Goal: Task Accomplishment & Management: Use online tool/utility

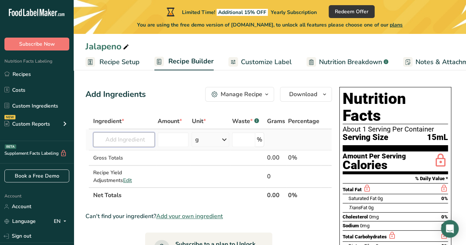
click at [150, 141] on input "text" at bounding box center [124, 139] width 62 height 15
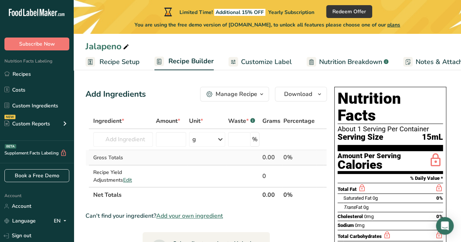
click at [174, 161] on td at bounding box center [170, 157] width 33 height 15
click at [135, 140] on input "text" at bounding box center [123, 139] width 60 height 15
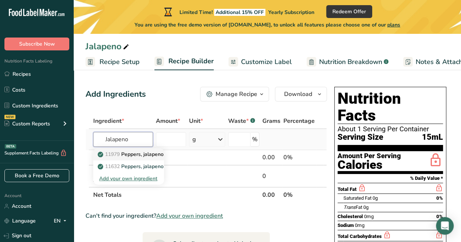
type input "Jalapeno"
click at [143, 154] on p "11979 [PERSON_NAME], jalapeno, raw" at bounding box center [137, 155] width 76 height 8
type input "Peppers, jalapeno, raw"
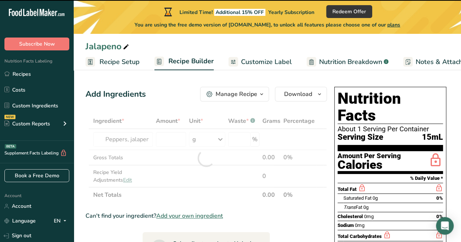
type input "0"
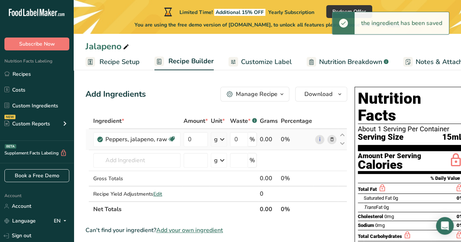
click at [222, 140] on icon at bounding box center [222, 139] width 9 height 13
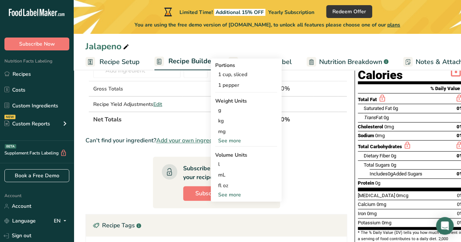
scroll to position [74, 0]
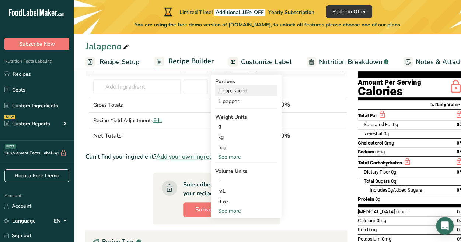
click at [244, 90] on div "1 cup, sliced" at bounding box center [246, 90] width 62 height 11
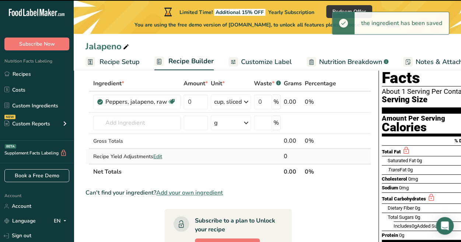
scroll to position [37, 0]
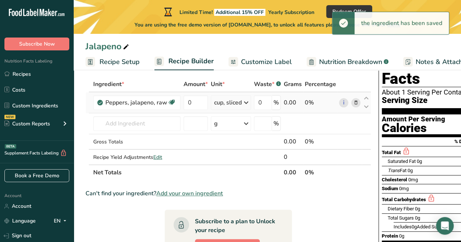
click at [245, 104] on icon at bounding box center [246, 102] width 9 height 13
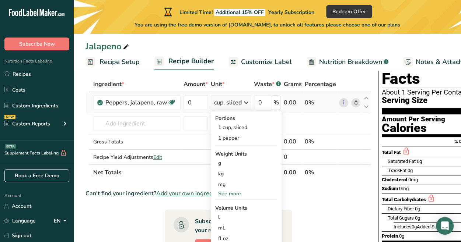
click at [234, 192] on div "See more" at bounding box center [246, 194] width 62 height 8
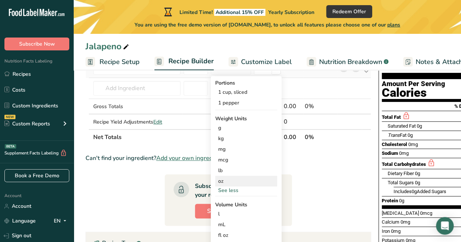
scroll to position [74, 0]
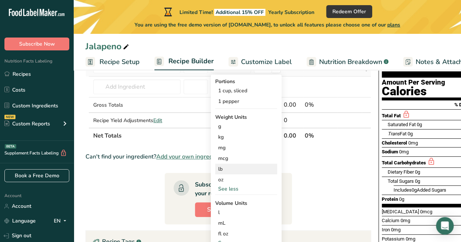
click at [228, 168] on div "lb" at bounding box center [246, 169] width 62 height 11
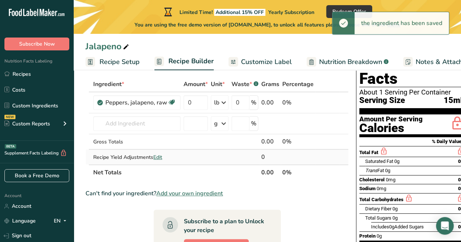
scroll to position [0, 0]
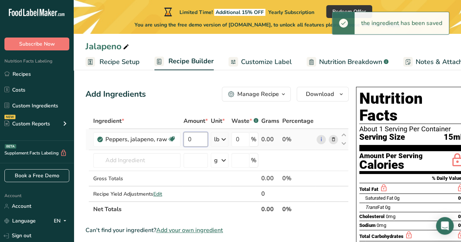
drag, startPoint x: 197, startPoint y: 142, endPoint x: 183, endPoint y: 139, distance: 14.3
click at [183, 139] on input "0" at bounding box center [195, 139] width 24 height 15
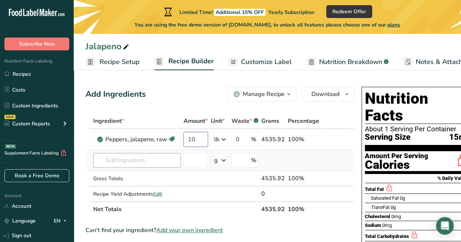
type input "10"
click at [170, 162] on div "Ingredient * Amount * Unit * Waste * .a-a{fill:#347362;}.b-a{fill:#fff;} Grams …" at bounding box center [219, 165] width 269 height 104
click at [169, 160] on input "text" at bounding box center [136, 160] width 87 height 15
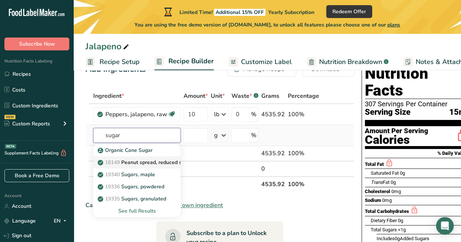
scroll to position [37, 0]
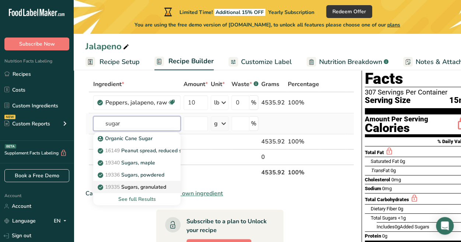
type input "sugar"
click at [164, 186] on p "19335 [GEOGRAPHIC_DATA], granulated" at bounding box center [132, 187] width 67 height 8
type input "Sugars, granulated"
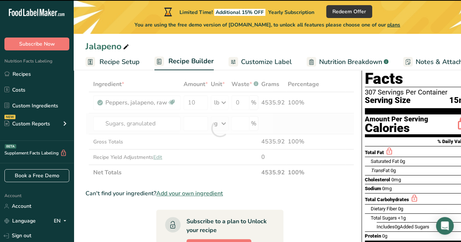
type input "0"
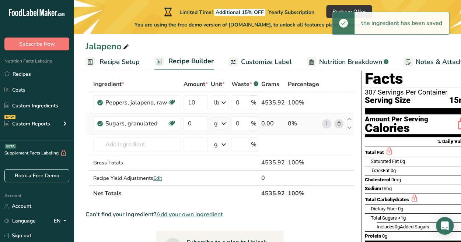
click at [221, 124] on icon at bounding box center [223, 123] width 9 height 13
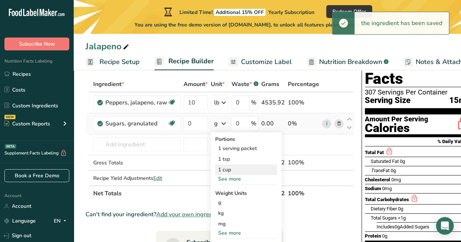
click at [235, 167] on div "1 cup" at bounding box center [246, 170] width 62 height 11
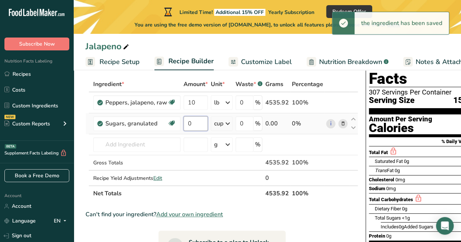
drag, startPoint x: 196, startPoint y: 124, endPoint x: 183, endPoint y: 123, distance: 12.6
click at [183, 123] on input "0" at bounding box center [195, 123] width 24 height 15
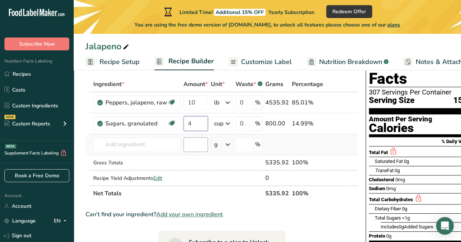
type input "4"
click at [199, 139] on div "Ingredient * Amount * Unit * Waste * .a-a{fill:#347362;}.b-a{fill:#fff;} Grams …" at bounding box center [221, 139] width 273 height 125
click at [161, 143] on input "text" at bounding box center [136, 144] width 87 height 15
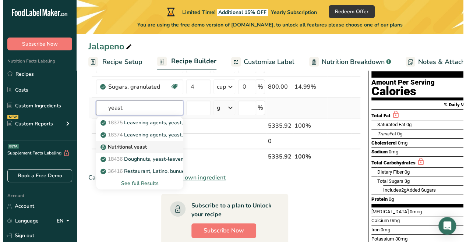
scroll to position [111, 0]
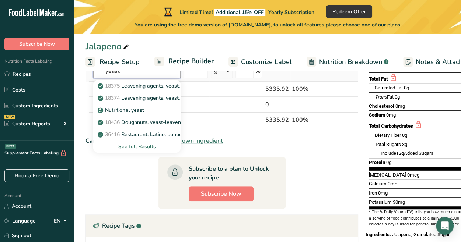
type input "yeast"
click at [146, 146] on div "See full Results" at bounding box center [137, 147] width 76 height 8
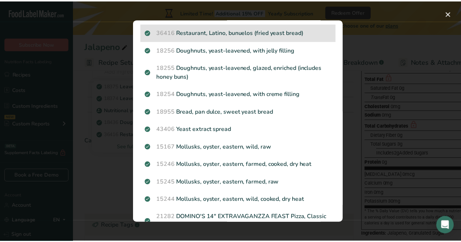
scroll to position [0, 0]
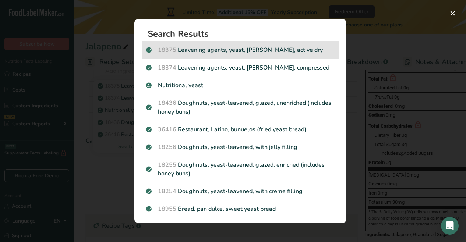
click at [269, 51] on p "18375 Leavening agents, yeast, [PERSON_NAME], active dry" at bounding box center [240, 50] width 189 height 9
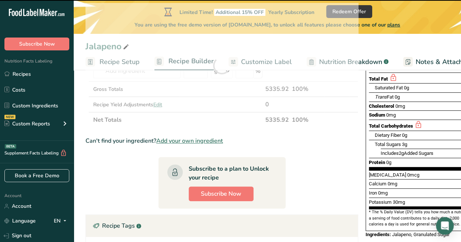
type input "0"
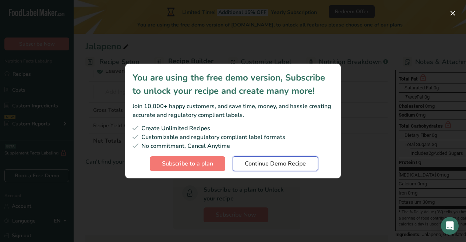
click at [268, 164] on span "Continue Demo Recipe" at bounding box center [275, 164] width 61 height 9
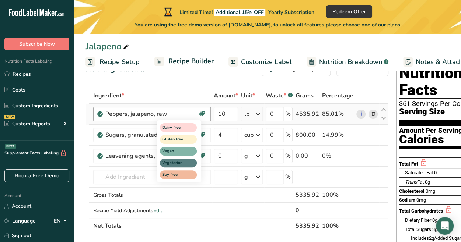
scroll to position [37, 0]
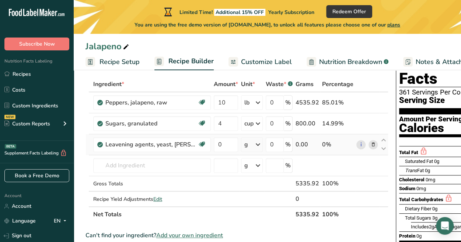
click at [255, 144] on icon at bounding box center [258, 144] width 9 height 13
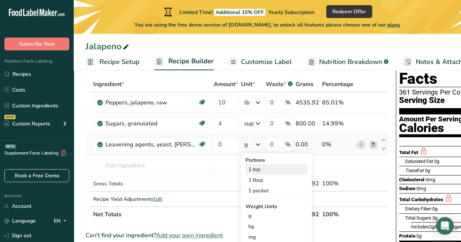
click at [264, 171] on div "1 tsp" at bounding box center [276, 169] width 62 height 11
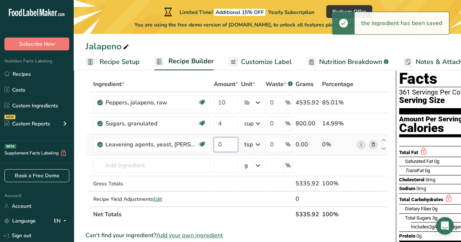
click at [226, 144] on input "0" at bounding box center [226, 144] width 24 height 15
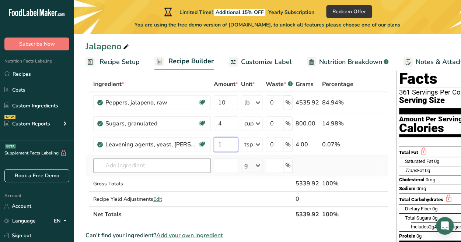
type input "1"
click at [201, 163] on div "Ingredient * Amount * Unit * Waste * .a-a{fill:#347362;}.b-a{fill:#fff;} Grams …" at bounding box center [236, 150] width 303 height 146
click at [164, 169] on input "text" at bounding box center [152, 165] width 118 height 15
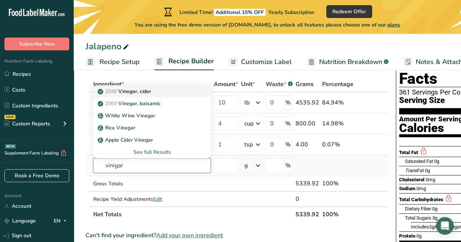
type input "vinigar"
click at [160, 92] on div "2048 Vinegar, cider" at bounding box center [146, 92] width 94 height 8
type input "Vinegar, cider"
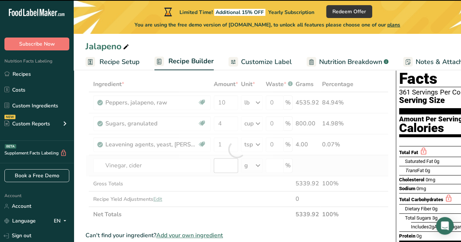
type input "0"
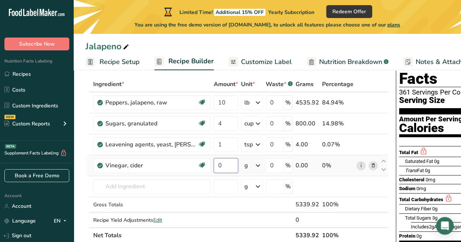
click at [226, 165] on input "0" at bounding box center [226, 165] width 24 height 15
drag, startPoint x: 225, startPoint y: 165, endPoint x: 210, endPoint y: 164, distance: 16.0
click at [210, 164] on tr "Vinegar, cider Dairy free Gluten free Vegan Vegetarian Soy free 0 g Portions 1 …" at bounding box center [237, 165] width 302 height 21
click at [257, 167] on div "Ingredient * Amount * Unit * Waste * .a-a{fill:#347362;}.b-a{fill:#fff;} Grams …" at bounding box center [236, 160] width 303 height 167
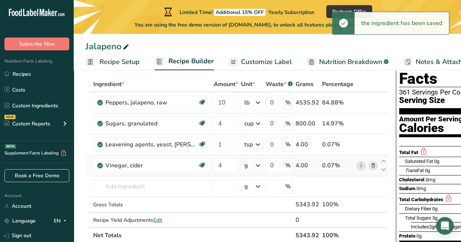
click at [262, 165] on icon at bounding box center [258, 165] width 9 height 13
click at [265, 202] on div "1 cup" at bounding box center [276, 201] width 62 height 11
click at [175, 187] on input "text" at bounding box center [152, 186] width 118 height 15
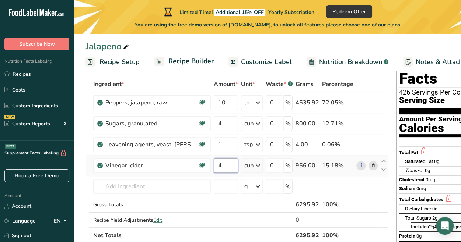
click at [227, 166] on input "4" at bounding box center [226, 165] width 24 height 15
type input "4.5"
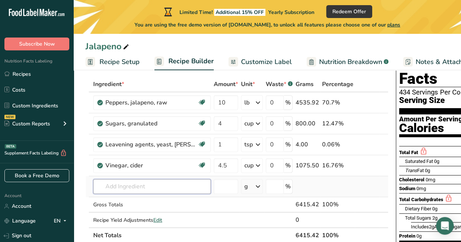
click at [172, 184] on div "Ingredient * Amount * Unit * Waste * .a-a{fill:#347362;}.b-a{fill:#fff;} Grams …" at bounding box center [236, 160] width 303 height 167
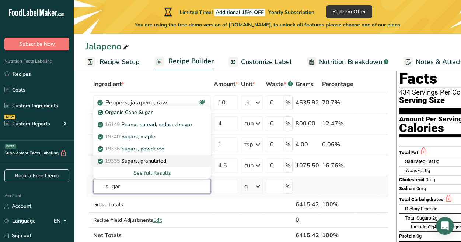
type input "sugar"
click at [176, 160] on div "19335 [GEOGRAPHIC_DATA], granulated" at bounding box center [146, 161] width 94 height 8
type input "Sugars, granulated"
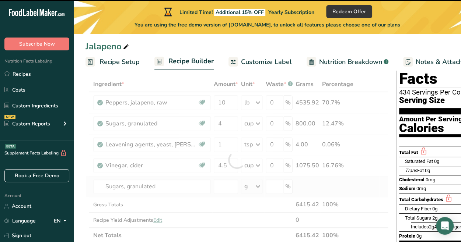
type input "0"
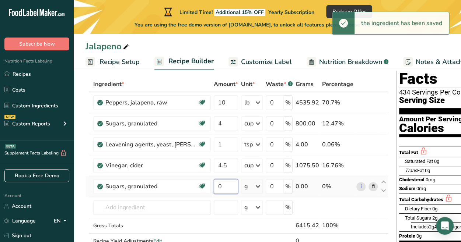
click at [228, 186] on input "0" at bounding box center [226, 186] width 24 height 15
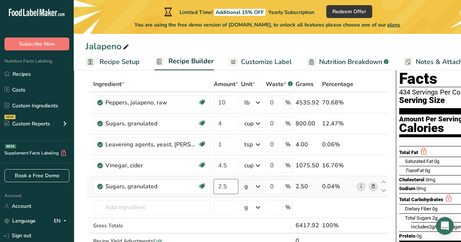
type input "2.5"
click at [257, 188] on div "Ingredient * Amount * Unit * Waste * .a-a{fill:#347362;}.b-a{fill:#fff;} Grams …" at bounding box center [236, 171] width 303 height 188
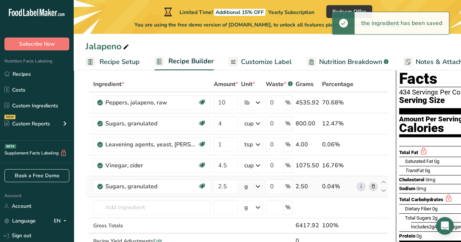
click at [262, 186] on icon at bounding box center [258, 186] width 9 height 13
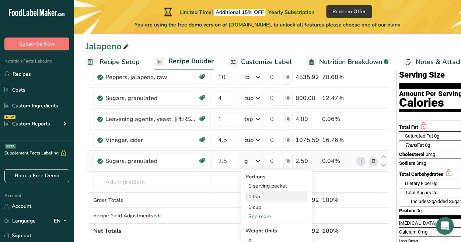
scroll to position [74, 0]
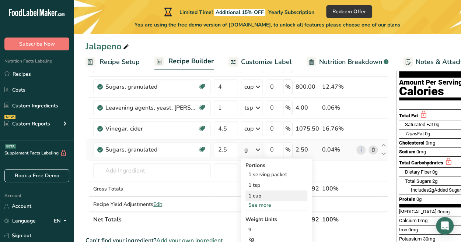
click at [261, 193] on div "1 cup" at bounding box center [276, 196] width 62 height 11
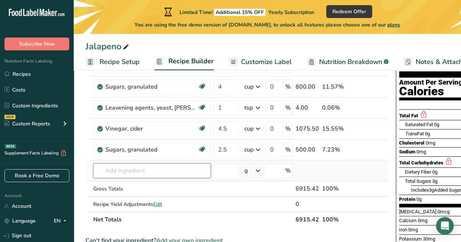
click at [185, 170] on input "text" at bounding box center [152, 171] width 118 height 15
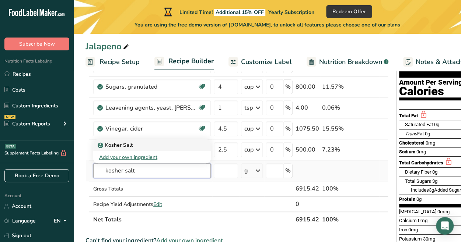
type input "kosher salt"
click at [144, 143] on div "Kosher Salt" at bounding box center [146, 145] width 94 height 8
type input "Kosher Salt"
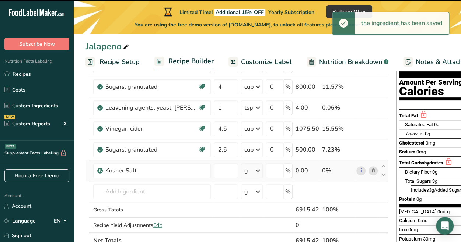
type input "0"
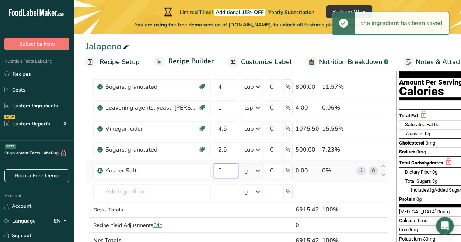
drag, startPoint x: 225, startPoint y: 171, endPoint x: 215, endPoint y: 171, distance: 10.3
click at [215, 171] on input "0" at bounding box center [226, 171] width 24 height 15
type input "1"
click at [259, 170] on div "Ingredient * Amount * Unit * Waste * .a-a{fill:#347362;}.b-a{fill:#fff;} Grams …" at bounding box center [236, 144] width 303 height 209
click at [259, 172] on icon at bounding box center [258, 170] width 9 height 13
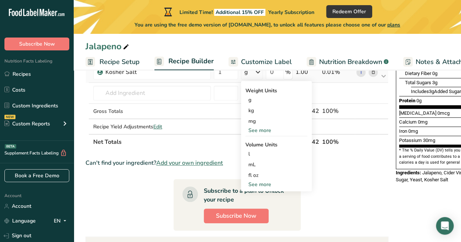
scroll to position [184, 0]
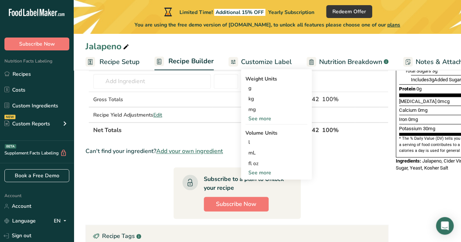
click at [263, 172] on div "See more" at bounding box center [276, 173] width 62 height 8
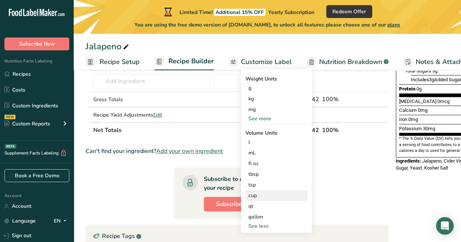
click at [264, 196] on div "cup" at bounding box center [276, 196] width 56 height 8
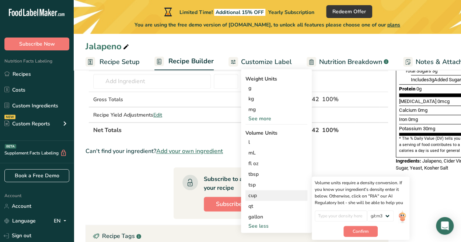
click at [260, 195] on div "cup" at bounding box center [276, 196] width 56 height 8
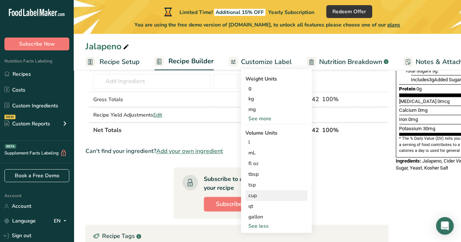
click at [256, 196] on div "cup" at bounding box center [276, 196] width 56 height 8
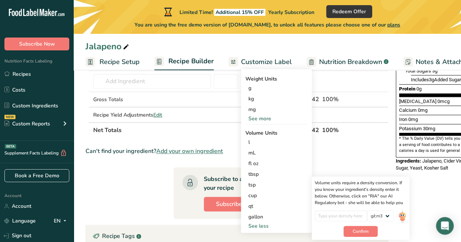
click at [192, 134] on th "Net Totals" at bounding box center [193, 129] width 202 height 15
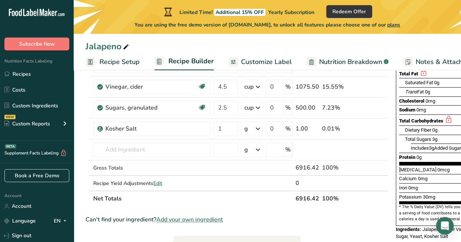
scroll to position [111, 0]
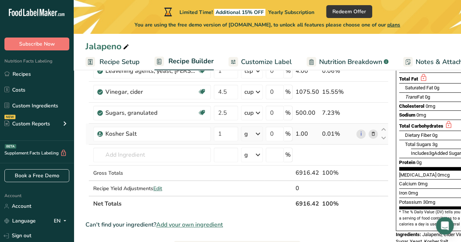
click at [257, 135] on icon at bounding box center [258, 133] width 9 height 13
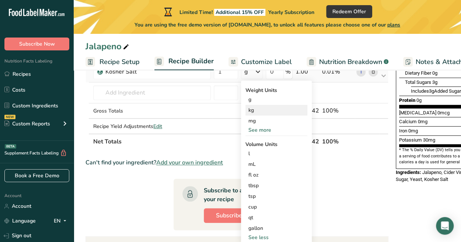
scroll to position [184, 0]
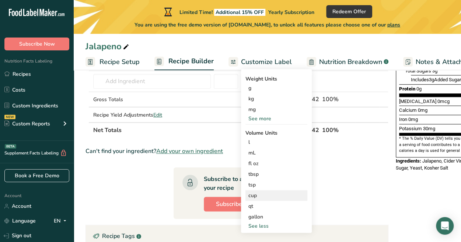
click at [262, 193] on div "cup" at bounding box center [276, 196] width 56 height 8
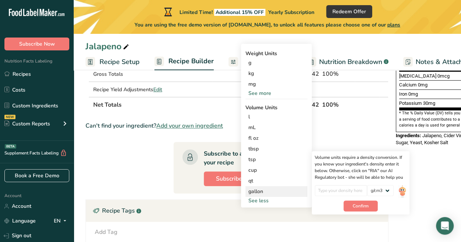
scroll to position [221, 0]
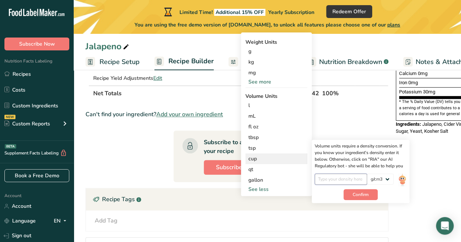
click at [342, 179] on input "number" at bounding box center [341, 179] width 53 height 11
click at [388, 178] on select "lb/ft3 g/cm3" at bounding box center [380, 179] width 27 height 11
click at [403, 178] on img at bounding box center [402, 180] width 8 height 13
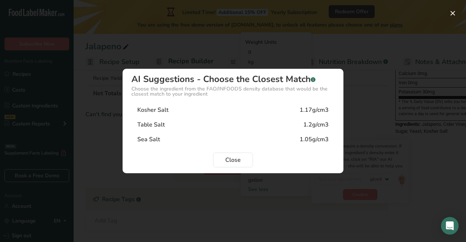
click at [265, 112] on div "Kosher Salt 1.17g/cm3" at bounding box center [233, 110] width 203 height 15
type input "1.17"
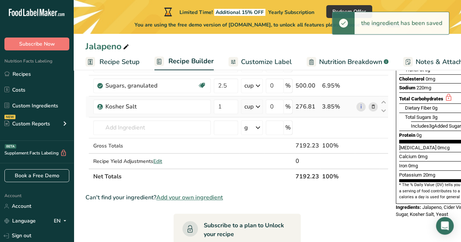
scroll to position [111, 0]
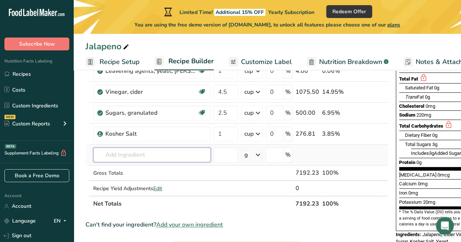
click at [154, 157] on input "text" at bounding box center [152, 155] width 118 height 15
type input "xanthan"
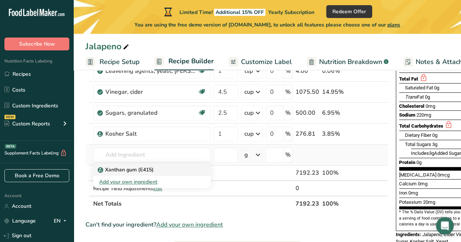
click at [143, 168] on p "Xanthan gum (E415)" at bounding box center [126, 170] width 55 height 8
type input "Xanthan gum (E415)"
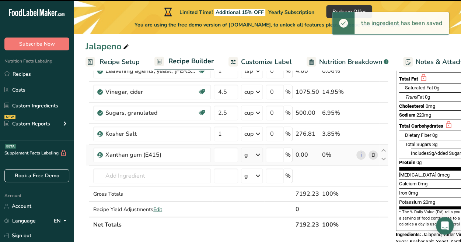
type input "0"
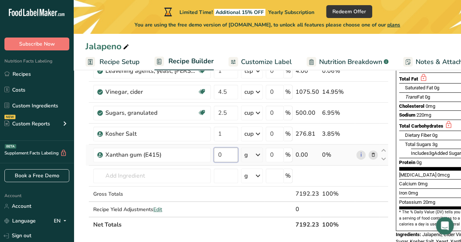
click at [233, 157] on input "0" at bounding box center [226, 155] width 24 height 15
type input "2"
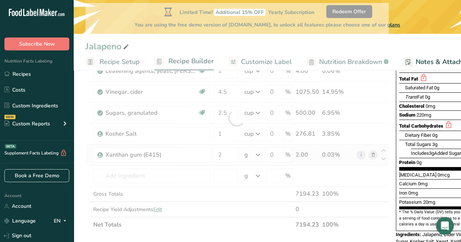
click at [258, 155] on div "Ingredient * Amount * Unit * Waste * .a-a{fill:#347362;}.b-a{fill:#fff;} Grams …" at bounding box center [236, 118] width 303 height 230
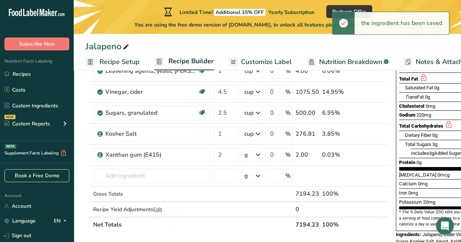
click at [260, 157] on icon at bounding box center [258, 154] width 9 height 13
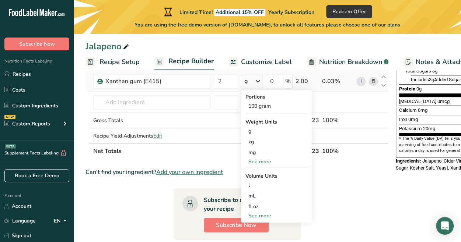
scroll to position [221, 0]
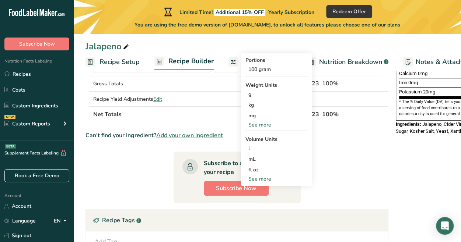
click at [266, 176] on div "See more" at bounding box center [276, 179] width 62 height 8
select select "22"
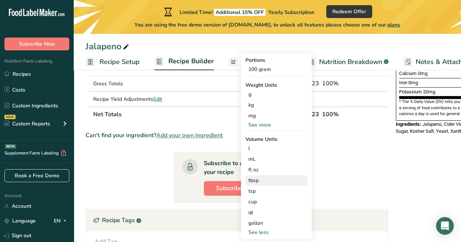
click at [273, 178] on div "tbsp" at bounding box center [276, 181] width 56 height 8
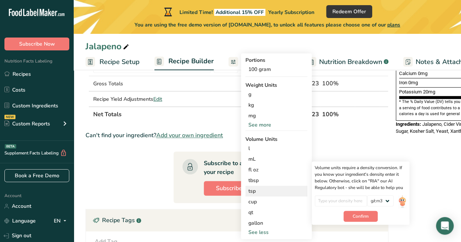
click at [264, 191] on div "tsp" at bounding box center [276, 192] width 56 height 8
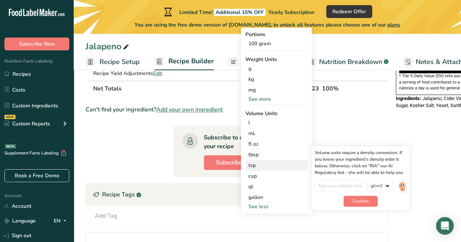
scroll to position [258, 0]
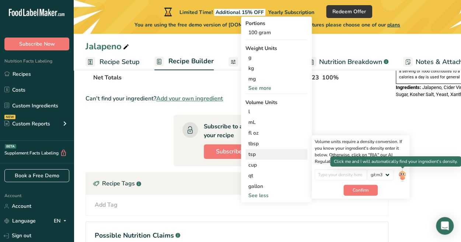
click at [403, 174] on img at bounding box center [402, 175] width 8 height 13
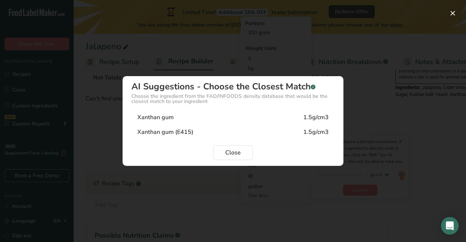
click at [258, 120] on div "Xanthan gum 1.5g/cm3" at bounding box center [233, 117] width 203 height 15
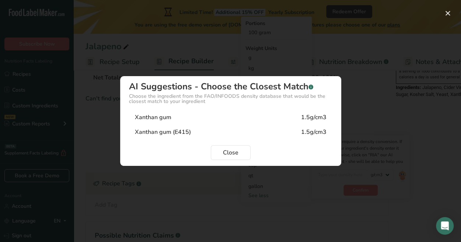
type input "1.5"
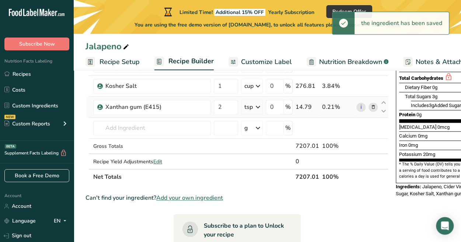
scroll to position [147, 0]
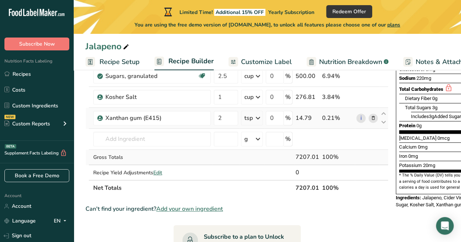
click at [259, 157] on td at bounding box center [251, 157] width 25 height 15
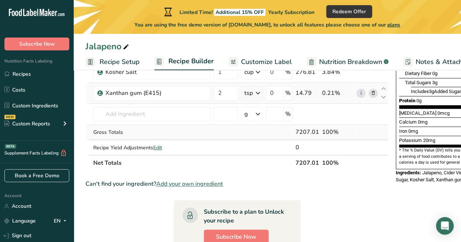
scroll to position [184, 0]
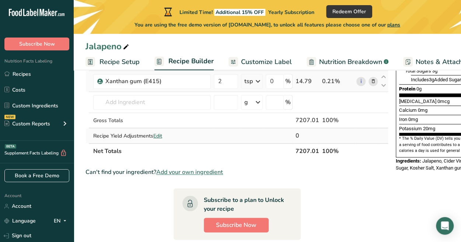
click at [158, 134] on span "Edit" at bounding box center [157, 136] width 9 height 7
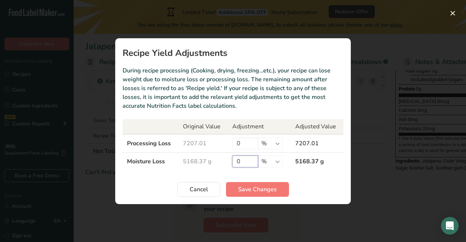
drag, startPoint x: 244, startPoint y: 162, endPoint x: 237, endPoint y: 162, distance: 7.4
click at [237, 162] on input "0" at bounding box center [245, 162] width 26 height 12
type input "5"
click at [253, 191] on span "Save Changes" at bounding box center [257, 189] width 39 height 9
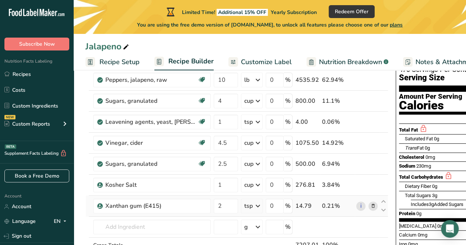
scroll to position [101, 0]
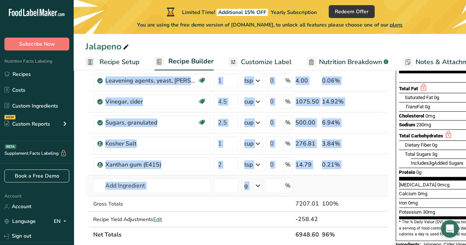
drag, startPoint x: 391, startPoint y: 183, endPoint x: 375, endPoint y: 187, distance: 15.8
click at [375, 187] on div "Add Ingredients Manage Recipe Delete Recipe Duplicate Recipe Scale Recipe Save …" at bounding box center [238, 217] width 307 height 468
click at [376, 199] on td at bounding box center [367, 203] width 24 height 15
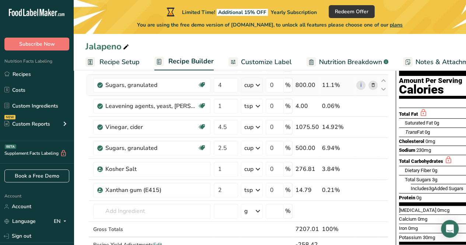
scroll to position [27, 0]
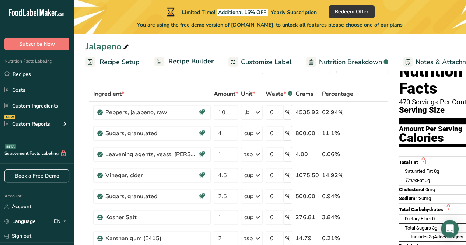
click at [268, 62] on span "Customize Label" at bounding box center [266, 62] width 51 height 10
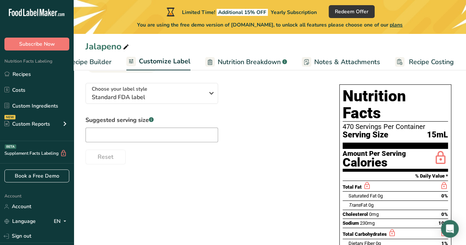
scroll to position [37, 0]
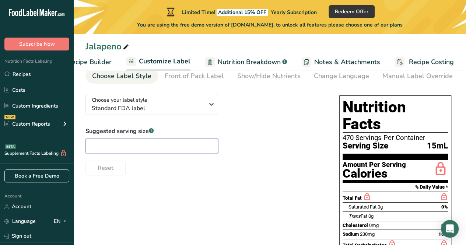
click at [205, 146] on input "text" at bounding box center [151, 146] width 133 height 15
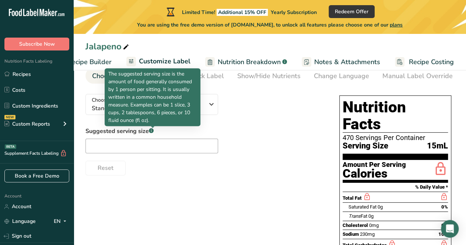
click at [151, 132] on rect at bounding box center [151, 130] width 5 height 5
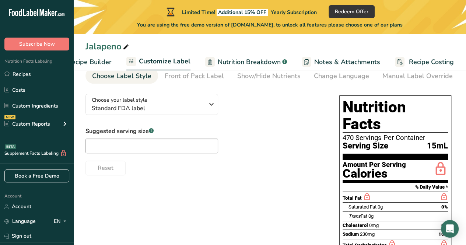
scroll to position [0, 0]
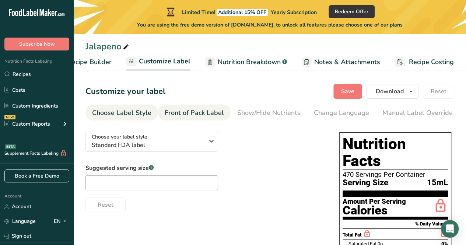
click at [203, 111] on div "Front of Pack Label" at bounding box center [194, 113] width 59 height 10
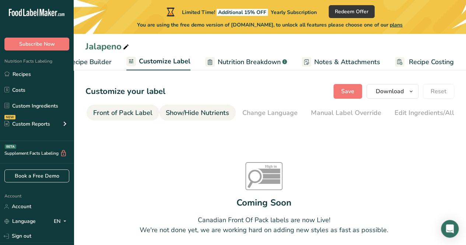
click at [197, 113] on div "Show/Hide Nutrients" at bounding box center [197, 113] width 63 height 10
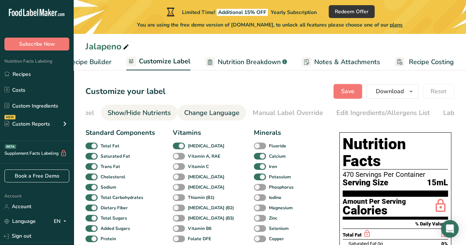
scroll to position [0, 143]
click at [209, 116] on div "Change Language" at bounding box center [198, 113] width 55 height 10
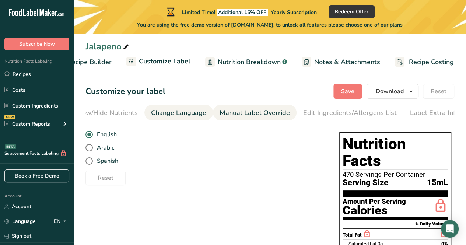
scroll to position [0, 167]
click at [255, 112] on div "Manual Label Override" at bounding box center [251, 113] width 70 height 10
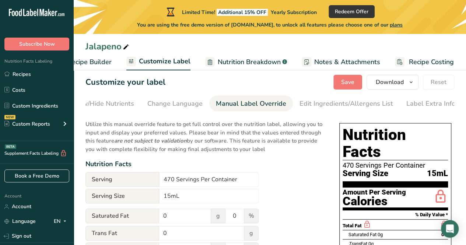
scroll to position [0, 0]
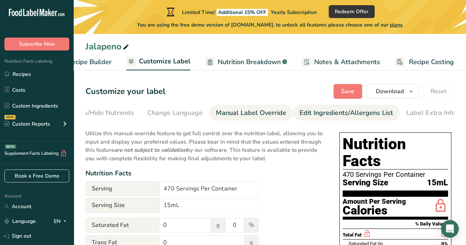
click at [320, 111] on div "Edit Ingredients/Allergens List" at bounding box center [347, 113] width 94 height 10
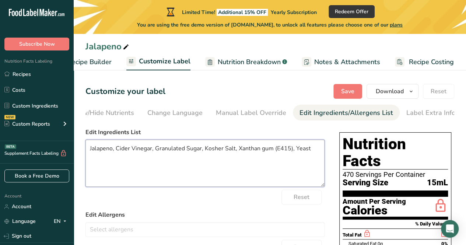
click at [291, 151] on textarea "Jalapeno, Cider Vinegar, Granulated Sugar, Kosher Salt, Xanthan gum (E415), Yea…" at bounding box center [204, 163] width 239 height 47
type textarea "Jalapeno, Cider Vinegar, Granulated Sugar, Kosher Salt, Xanthan gum, Yeast"
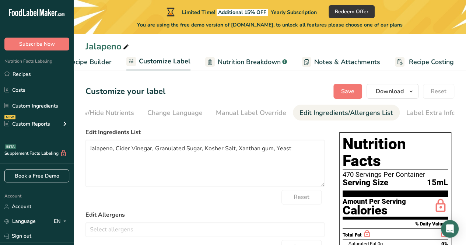
click at [414, 113] on div "Label Extra Info" at bounding box center [430, 113] width 49 height 10
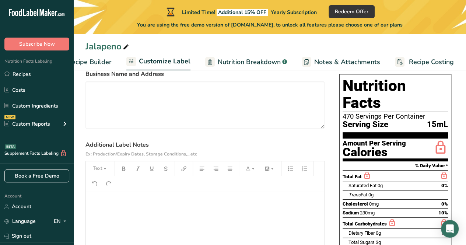
scroll to position [15, 0]
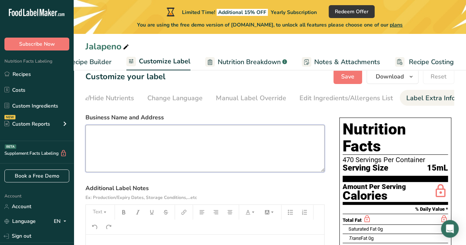
click at [253, 141] on textarea at bounding box center [204, 148] width 239 height 47
type textarea "Bear DE 19701"
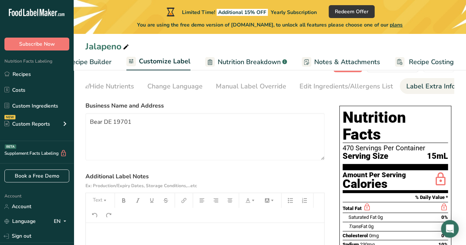
scroll to position [0, 0]
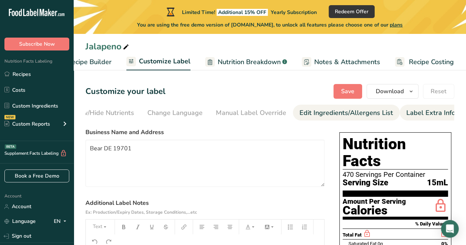
click at [322, 114] on div "Edit Ingredients/Allergens List" at bounding box center [347, 113] width 94 height 10
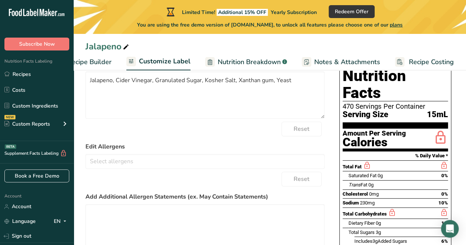
scroll to position [74, 0]
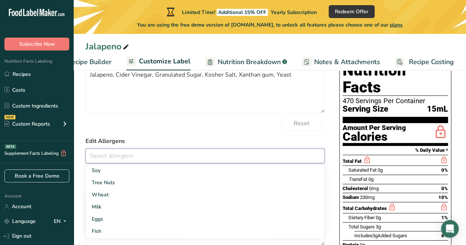
click at [210, 157] on input "text" at bounding box center [205, 155] width 238 height 11
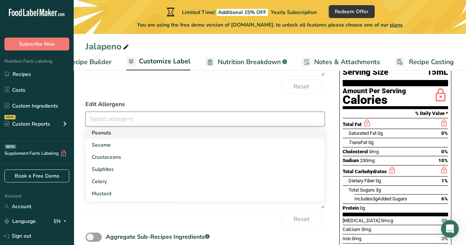
click at [128, 137] on link "Peanuts" at bounding box center [205, 133] width 238 height 12
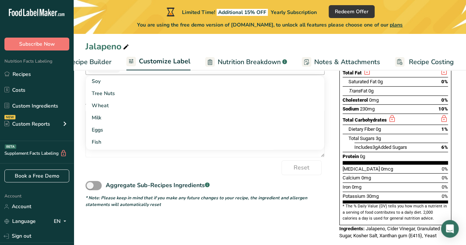
scroll to position [0, 0]
click at [166, 169] on div "Reset" at bounding box center [204, 167] width 239 height 15
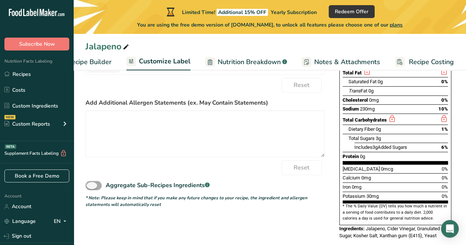
click at [94, 185] on span at bounding box center [93, 185] width 16 height 9
click at [90, 185] on input "Aggregate Sub-Recipes Ingredients .a-a{fill:#347362;}.b-a{fill:#fff;}" at bounding box center [87, 185] width 5 height 5
checkbox input "true"
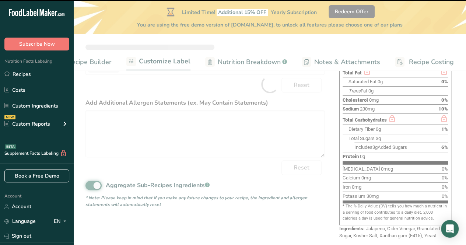
type textarea "Jalapeno, Cider Vinegar, Granulated Sugar, Kosher Salt, Xanthan gum (E415), Yea…"
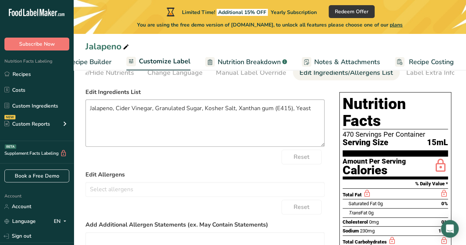
scroll to position [52, 0]
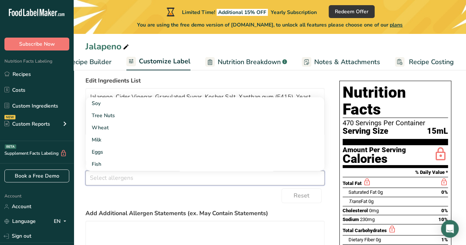
click at [177, 176] on input "text" at bounding box center [205, 177] width 238 height 11
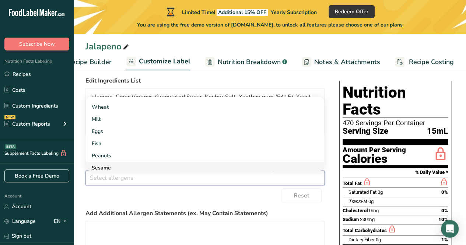
scroll to position [37, 0]
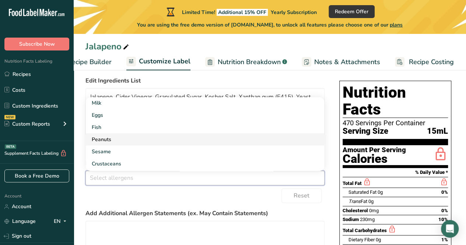
click at [164, 139] on link "Peanuts" at bounding box center [205, 139] width 238 height 12
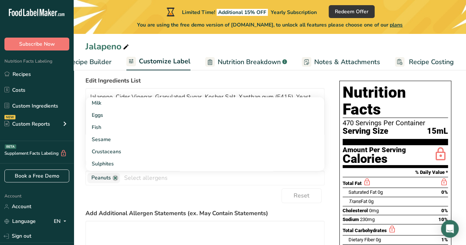
click at [194, 199] on div "Reset" at bounding box center [204, 195] width 239 height 15
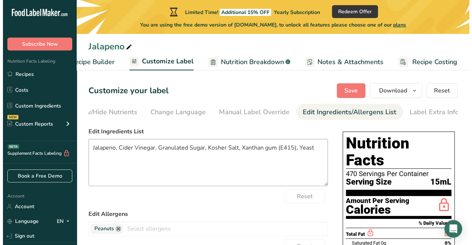
scroll to position [0, 0]
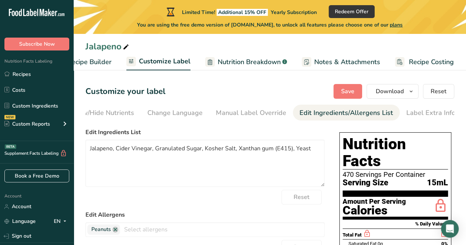
click at [260, 62] on span "Nutrition Breakdown" at bounding box center [249, 62] width 63 height 10
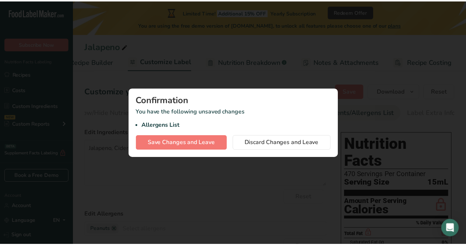
scroll to position [0, 95]
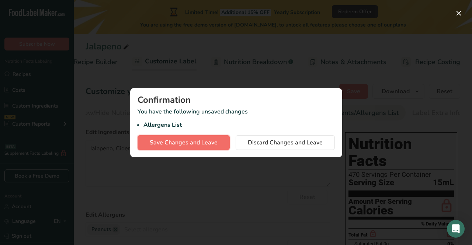
click at [216, 142] on span "Save Changes and Leave" at bounding box center [184, 142] width 68 height 9
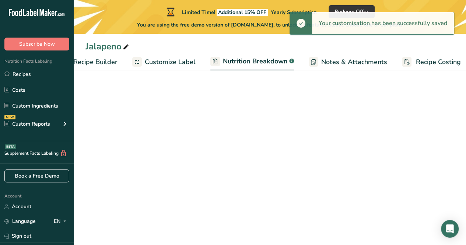
select select "Calories"
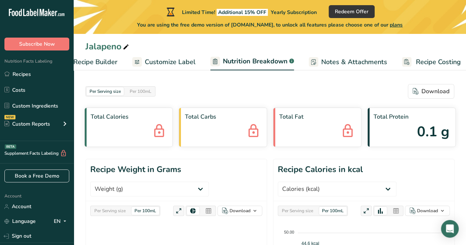
click at [335, 62] on span "Notes & Attachments" at bounding box center [354, 62] width 66 height 10
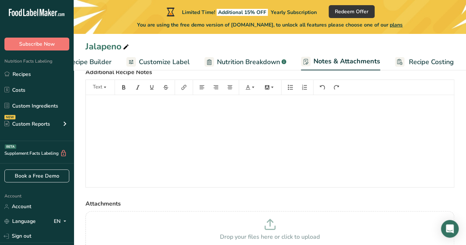
scroll to position [77, 0]
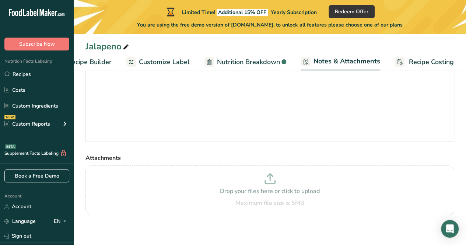
click at [424, 62] on span "Recipe Costing" at bounding box center [431, 62] width 45 height 10
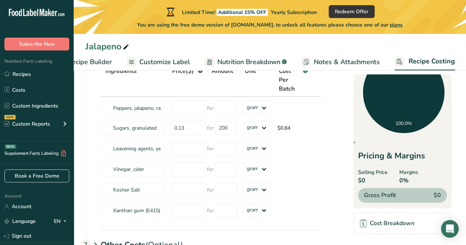
scroll to position [138, 0]
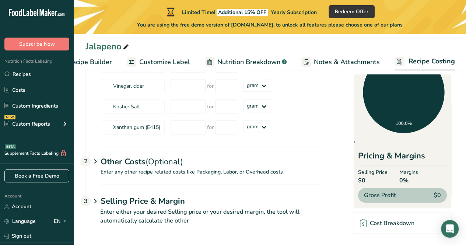
click at [165, 63] on span "Customize Label" at bounding box center [164, 62] width 51 height 10
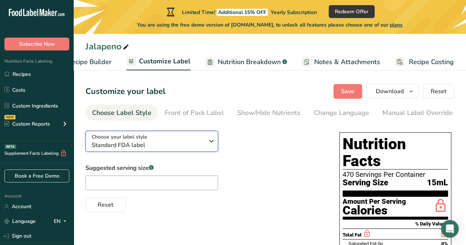
click at [208, 145] on icon "button" at bounding box center [211, 140] width 9 height 13
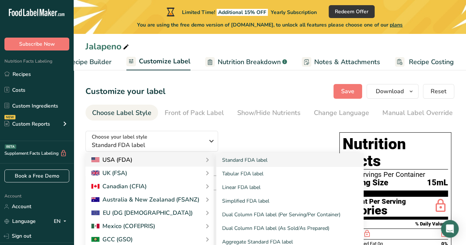
click at [192, 162] on div "USA (FDA)" at bounding box center [149, 159] width 116 height 9
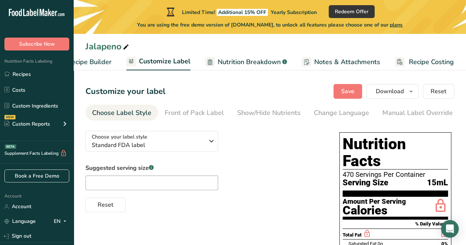
click at [248, 149] on div "Choose your label style Standard FDA label USA (FDA) Standard FDA label Tabular…" at bounding box center [204, 168] width 239 height 87
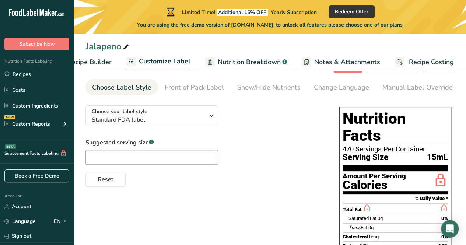
scroll to position [37, 0]
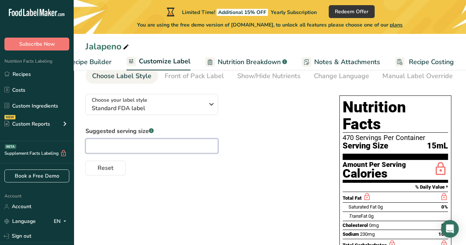
click at [200, 148] on input "text" at bounding box center [151, 146] width 133 height 15
type input "1 tsp"
click at [175, 169] on div "Reset" at bounding box center [204, 167] width 239 height 18
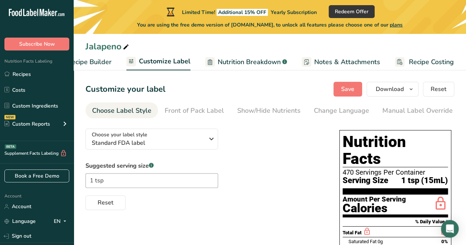
scroll to position [0, 0]
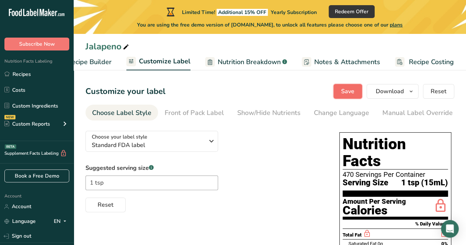
click at [345, 92] on span "Save" at bounding box center [347, 91] width 13 height 9
click at [87, 64] on span "Recipe Builder" at bounding box center [89, 62] width 44 height 10
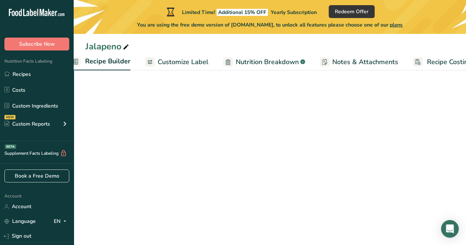
scroll to position [0, 71]
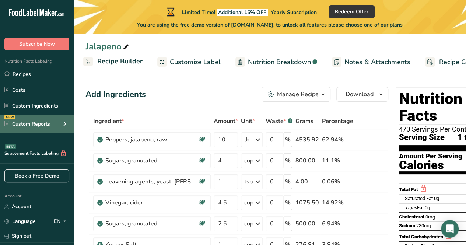
click at [51, 125] on div "NEW Custom Reports" at bounding box center [37, 124] width 74 height 18
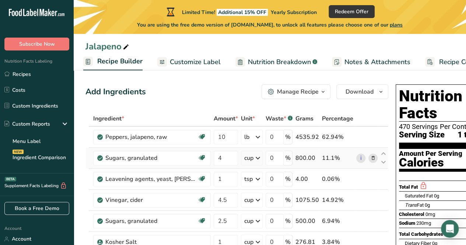
scroll to position [0, 0]
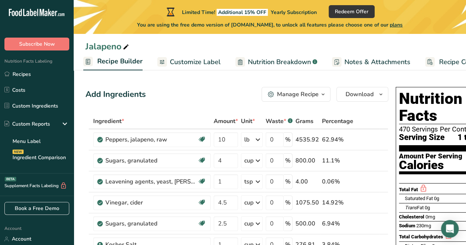
click at [199, 60] on span "Customize Label" at bounding box center [195, 62] width 51 height 10
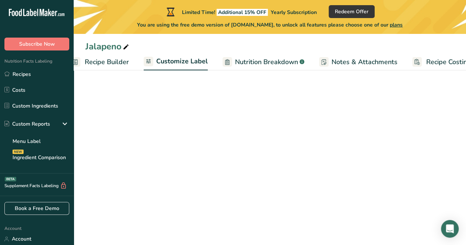
scroll to position [0, 101]
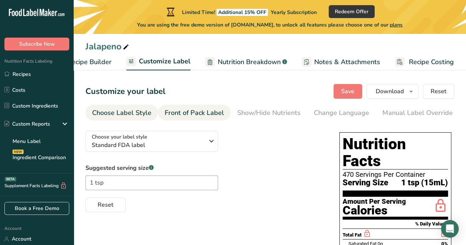
click at [207, 111] on div "Front of Pack Label" at bounding box center [194, 113] width 59 height 10
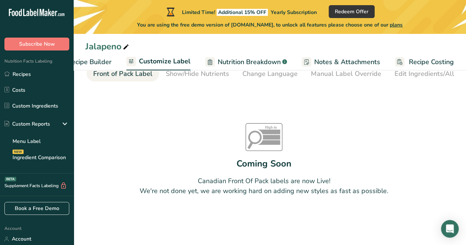
scroll to position [41, 0]
click at [283, 177] on div "Canadian Front Of Pack labels are now Live! We're not done yet, we are working …" at bounding box center [264, 186] width 249 height 20
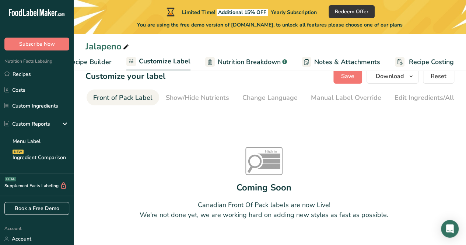
scroll to position [4, 0]
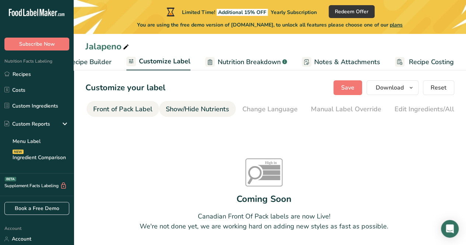
click at [191, 112] on div "Show/Hide Nutrients" at bounding box center [197, 109] width 63 height 10
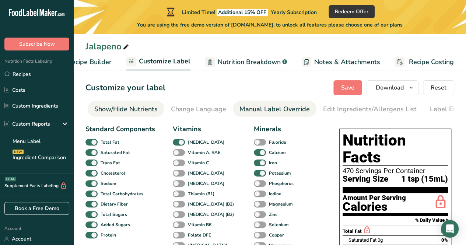
click at [254, 108] on div "Manual Label Override" at bounding box center [274, 109] width 70 height 10
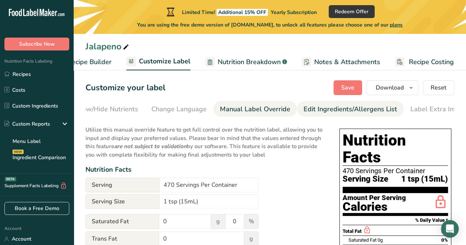
scroll to position [0, 167]
click at [329, 106] on div "Edit Ingredients/Allergens List" at bounding box center [347, 109] width 94 height 10
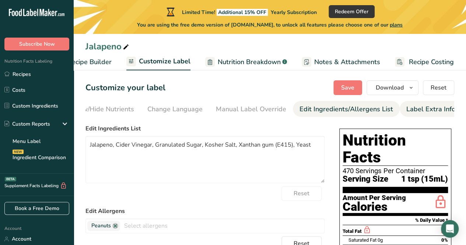
click at [426, 109] on div "Label Extra Info" at bounding box center [430, 109] width 49 height 10
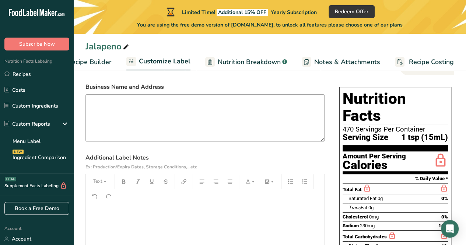
scroll to position [0, 0]
